Goal: Find specific page/section: Find specific page/section

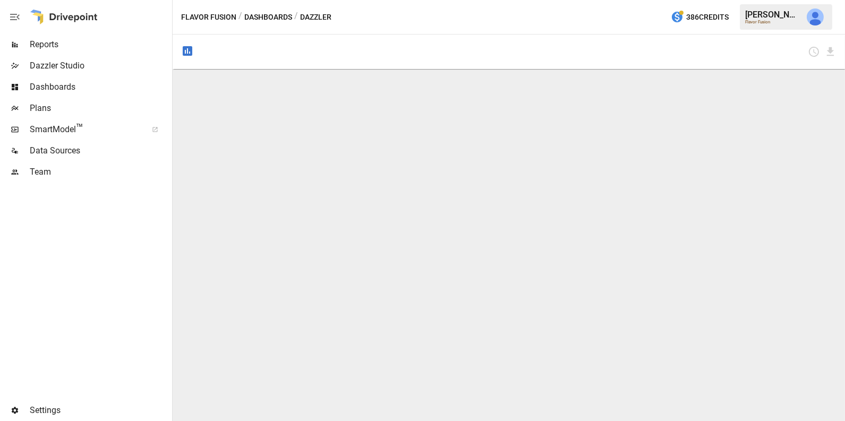
click at [261, 16] on button "Dashboards" at bounding box center [268, 17] width 48 height 13
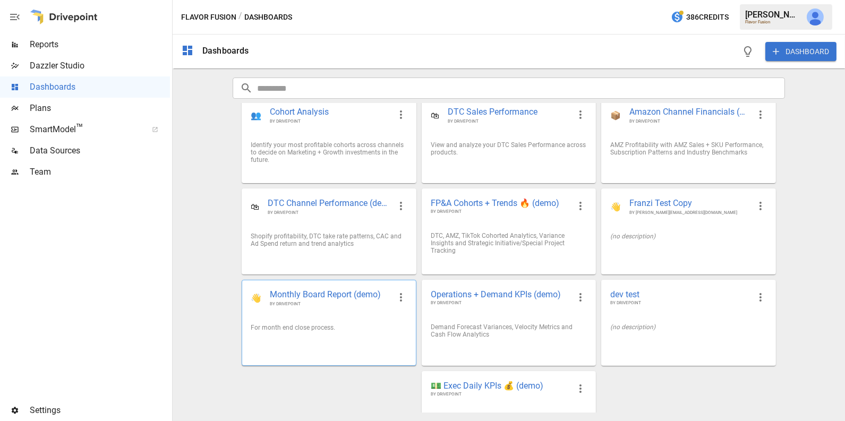
scroll to position [49, 0]
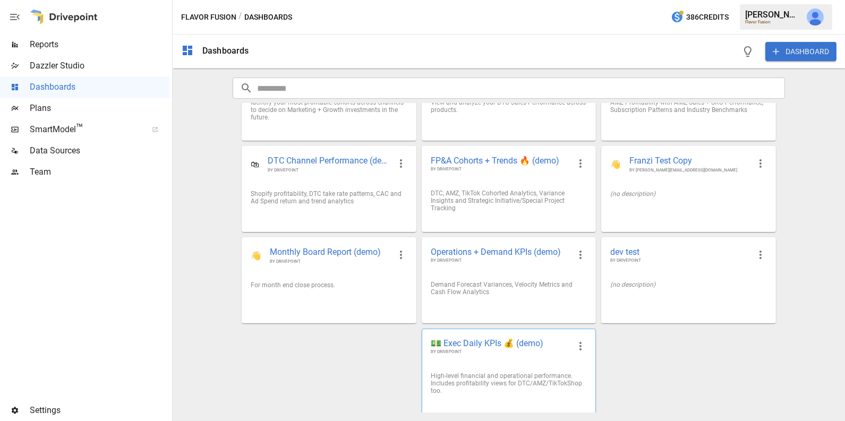
click at [508, 368] on div "High-level financial and operational performance. Includes profitability views …" at bounding box center [508, 383] width 173 height 39
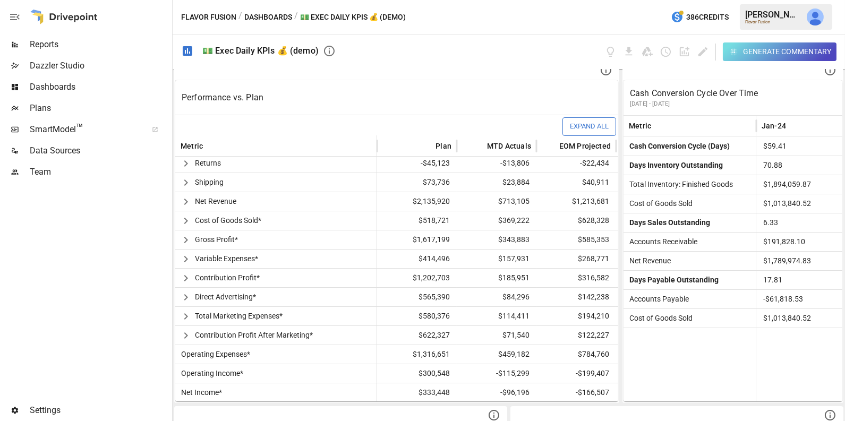
scroll to position [275, 0]
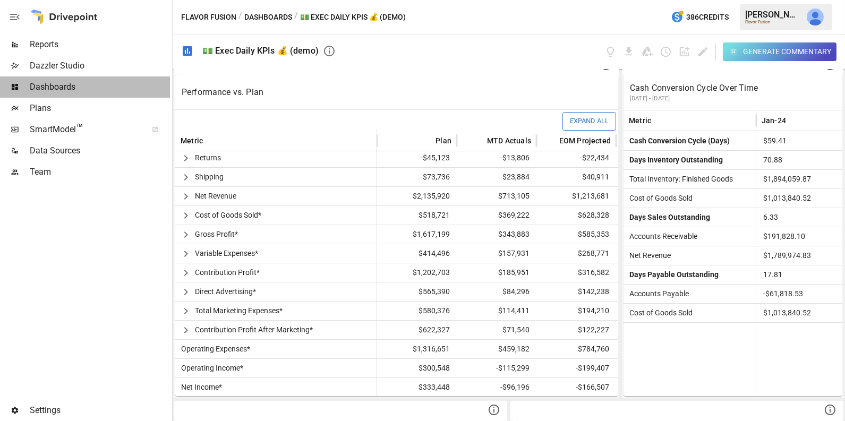
click at [96, 86] on span "Dashboards" at bounding box center [100, 87] width 140 height 13
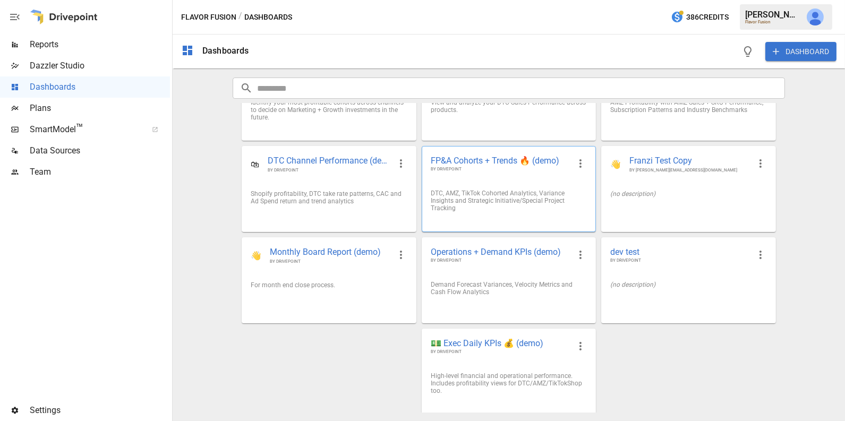
scroll to position [49, 0]
click at [810, 11] on img "Julie Wilton" at bounding box center [815, 17] width 17 height 17
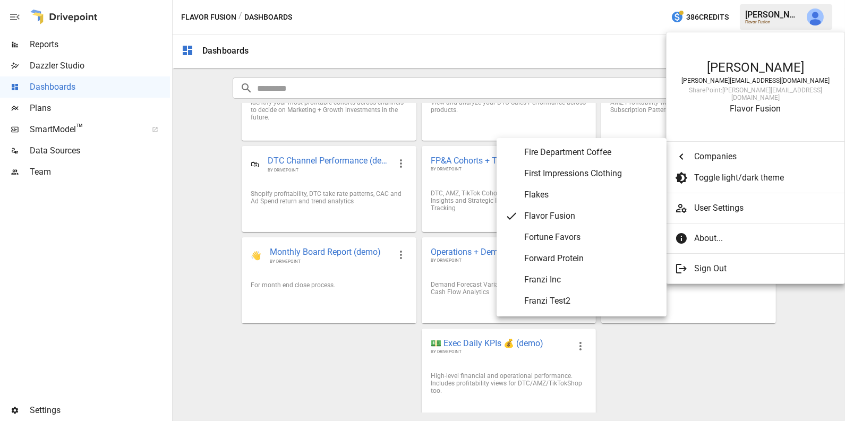
scroll to position [1957, 0]
click at [586, 151] on span "Fire Department Coffee" at bounding box center [591, 151] width 134 height 13
